Goal: Task Accomplishment & Management: Complete application form

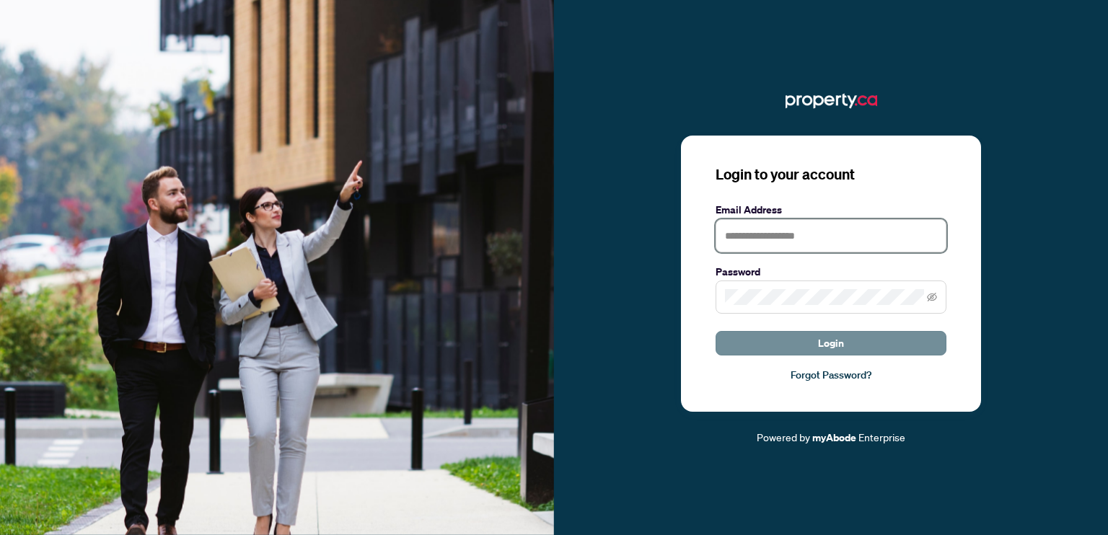
type input "**********"
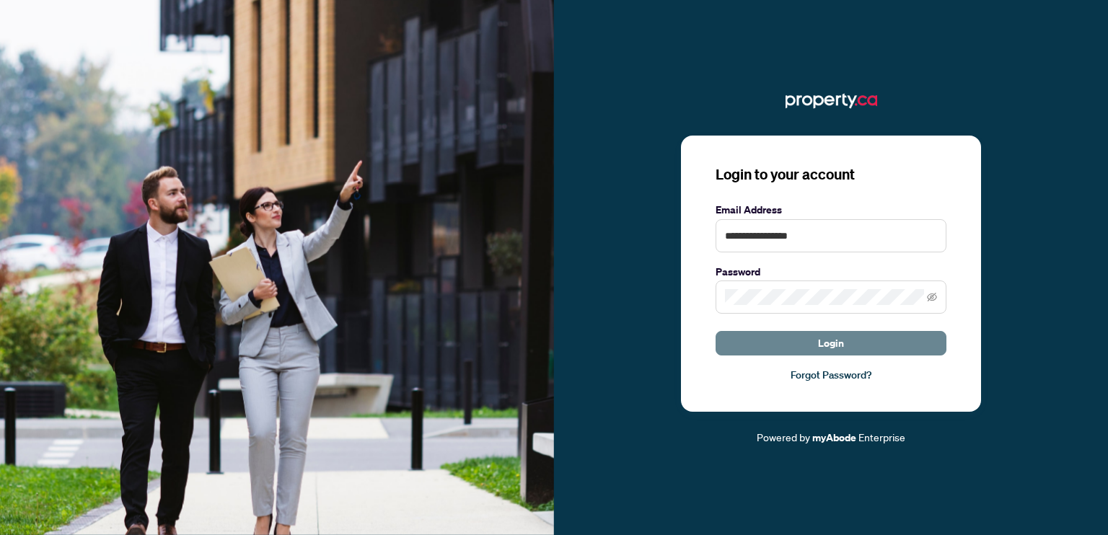
click at [823, 337] on span "Login" at bounding box center [831, 343] width 26 height 23
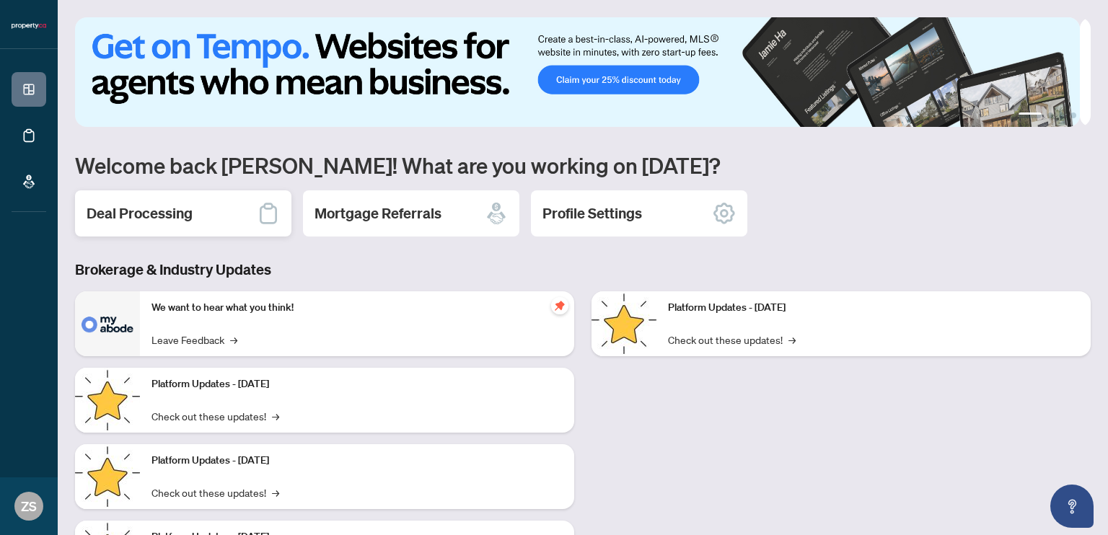
click at [190, 209] on h2 "Deal Processing" at bounding box center [140, 213] width 106 height 20
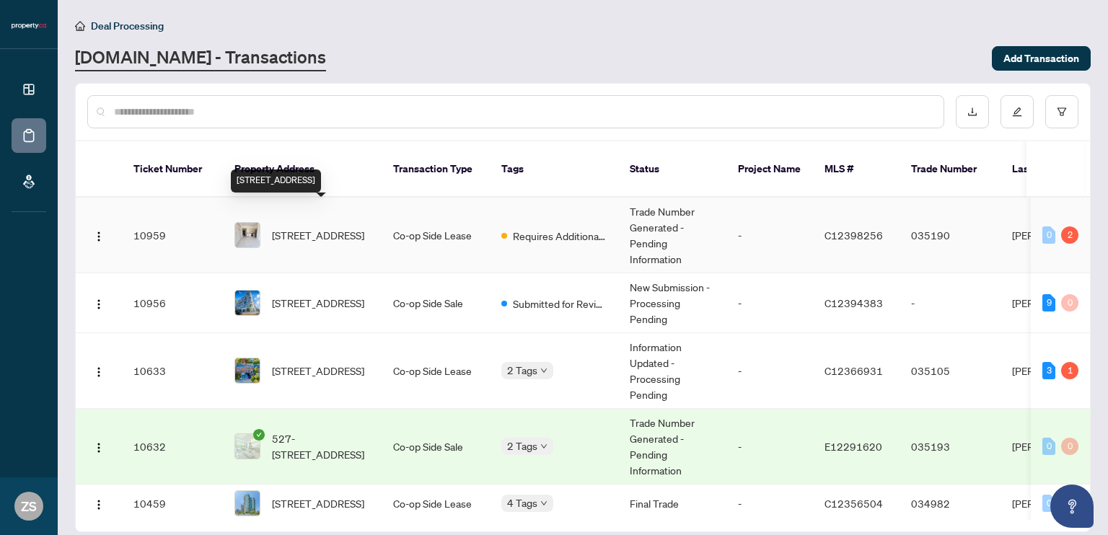
click at [294, 227] on span "[STREET_ADDRESS]" at bounding box center [318, 235] width 92 height 16
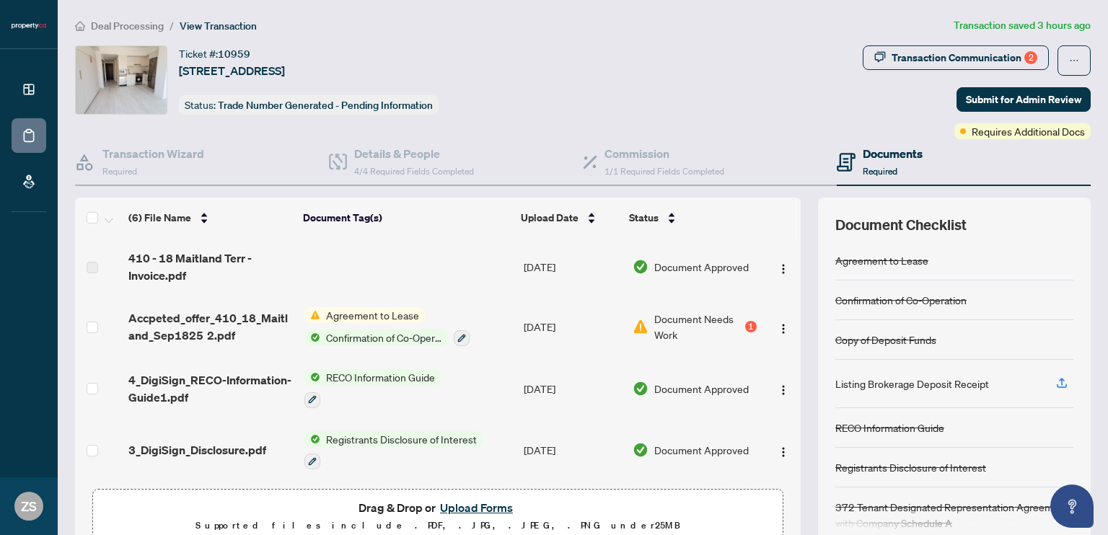
click at [471, 504] on button "Upload Forms" at bounding box center [477, 508] width 82 height 19
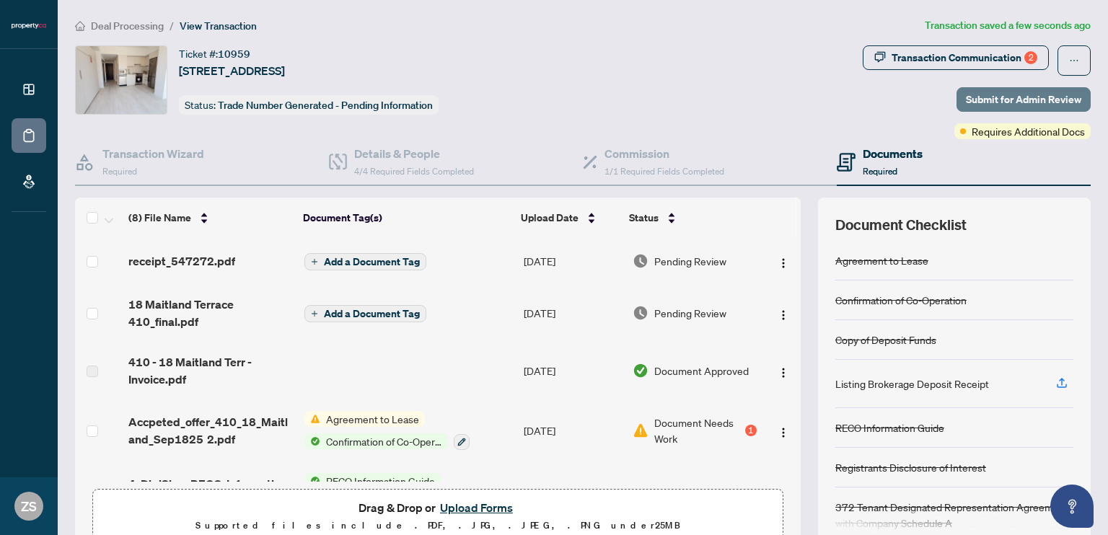
click at [1007, 107] on span "Submit for Admin Review" at bounding box center [1023, 99] width 115 height 23
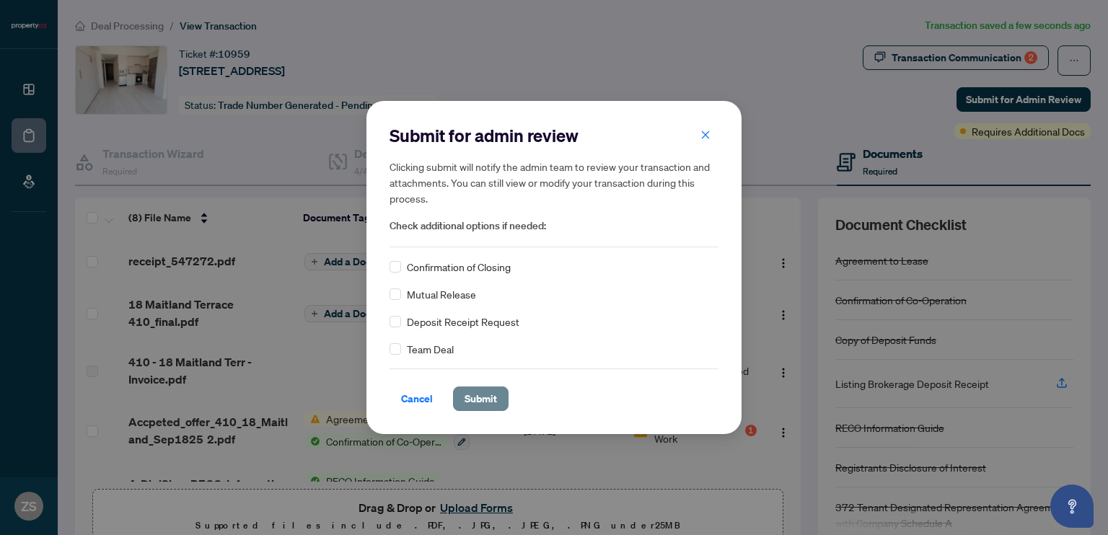
click at [478, 398] on span "Submit" at bounding box center [481, 398] width 32 height 23
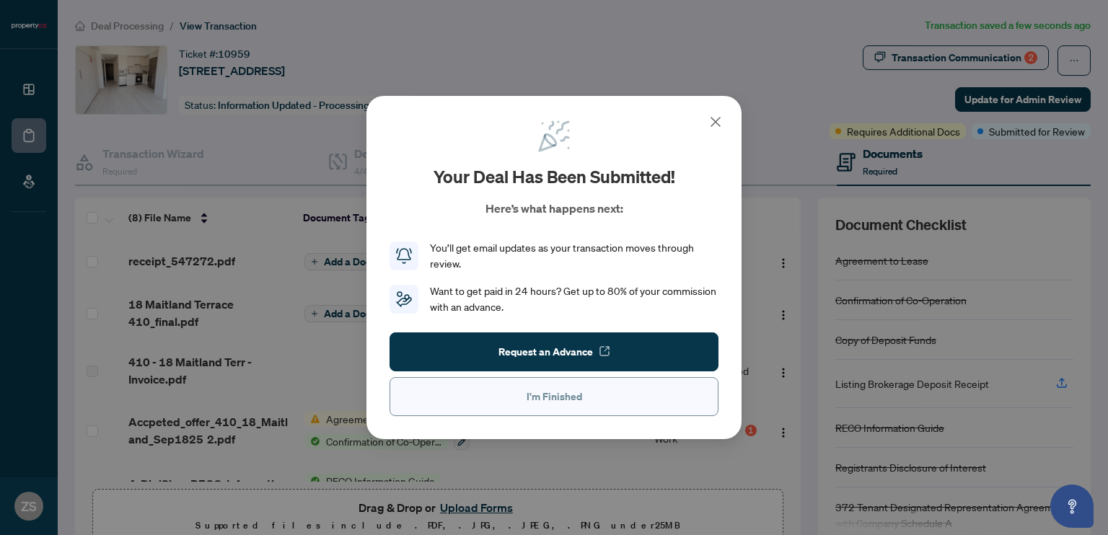
click at [550, 395] on span "I'm Finished" at bounding box center [555, 396] width 56 height 23
